Goal: Information Seeking & Learning: Learn about a topic

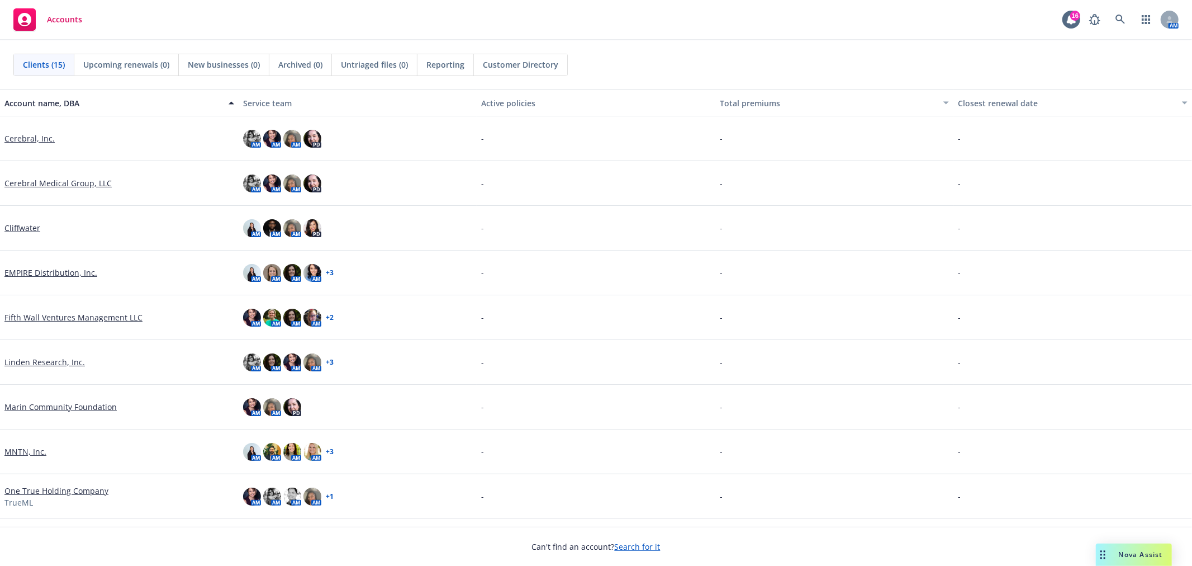
click at [31, 358] on link "Linden Research, Inc." at bounding box center [44, 362] width 81 height 12
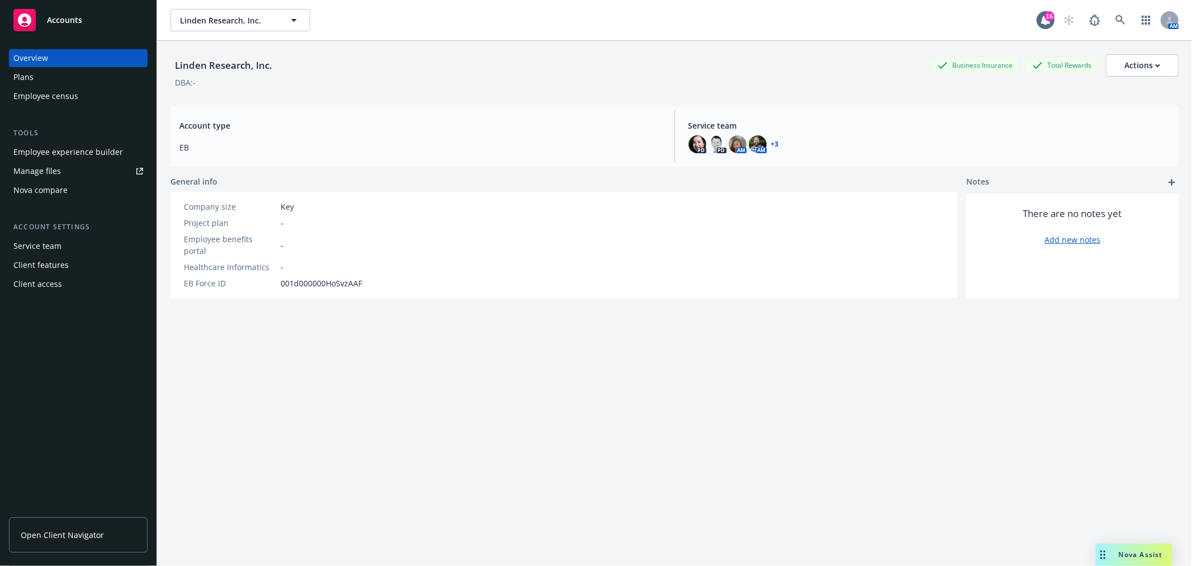
click at [22, 76] on div "Plans" at bounding box center [23, 77] width 20 height 18
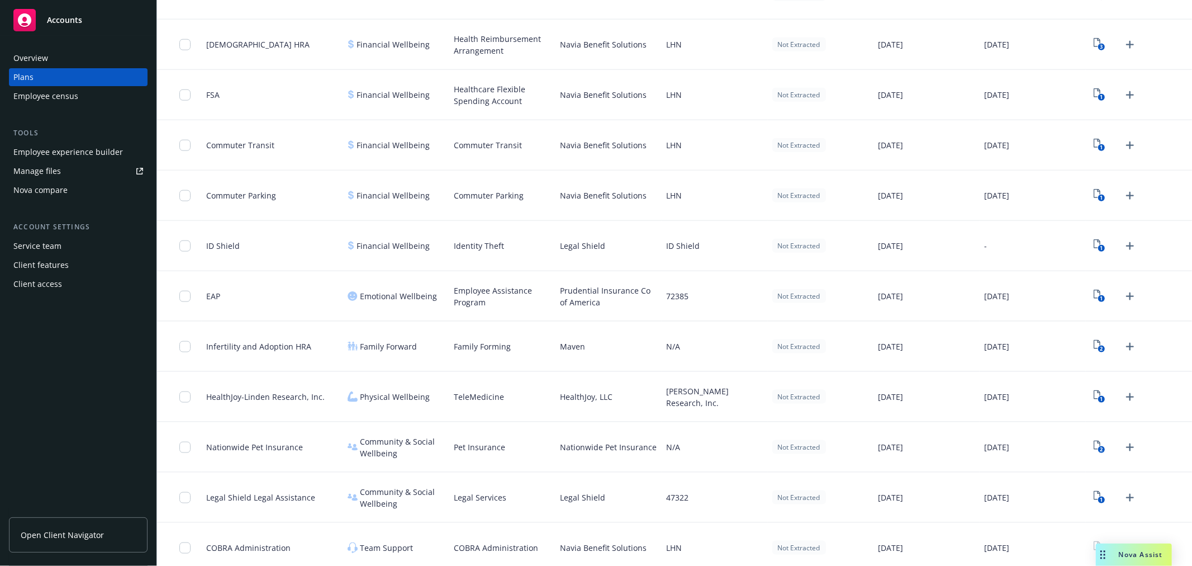
scroll to position [1055, 0]
